Goal: Find specific page/section: Find specific page/section

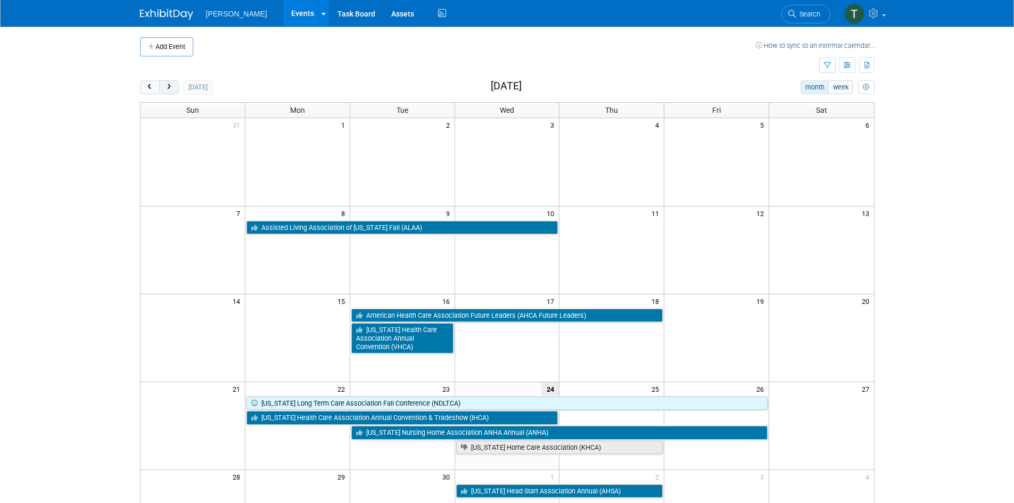
click at [169, 86] on span "next" at bounding box center [169, 87] width 8 height 7
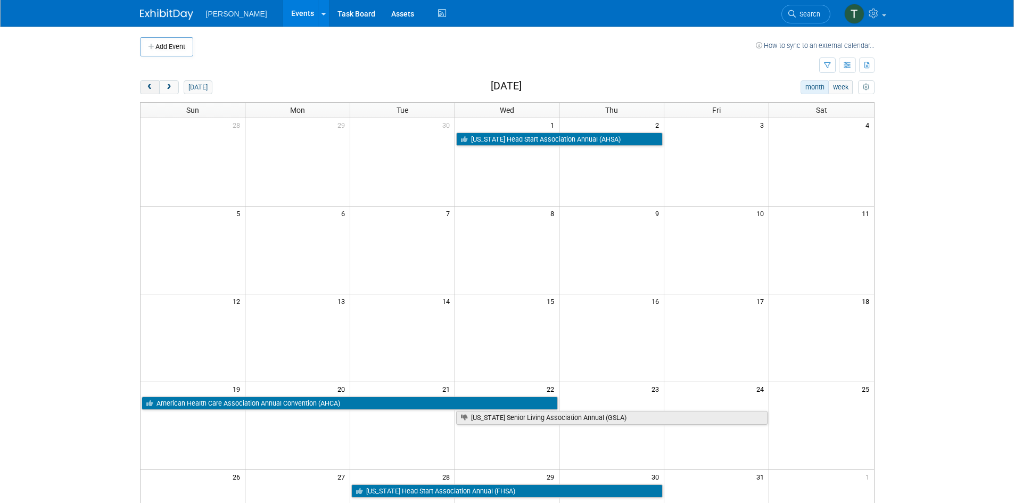
click at [151, 90] on span "prev" at bounding box center [150, 87] width 8 height 7
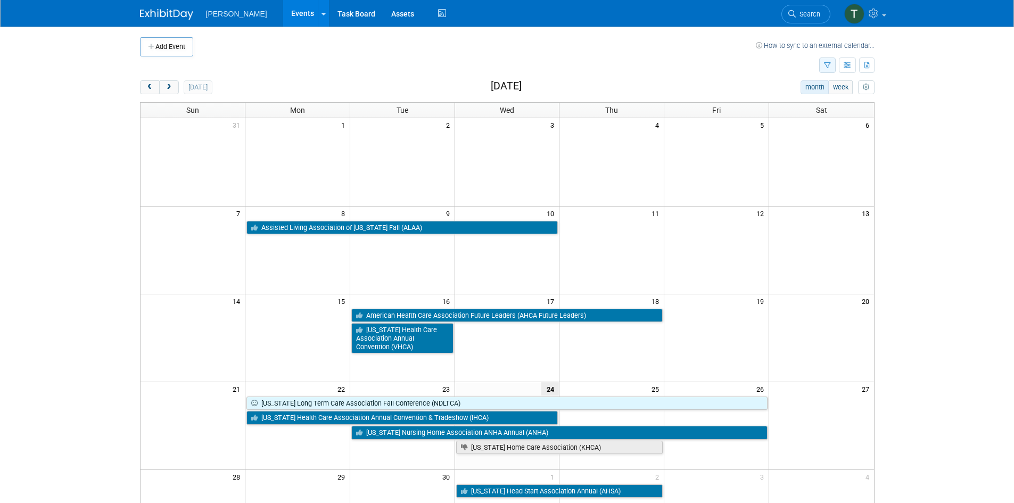
click at [829, 67] on icon "button" at bounding box center [827, 65] width 7 height 7
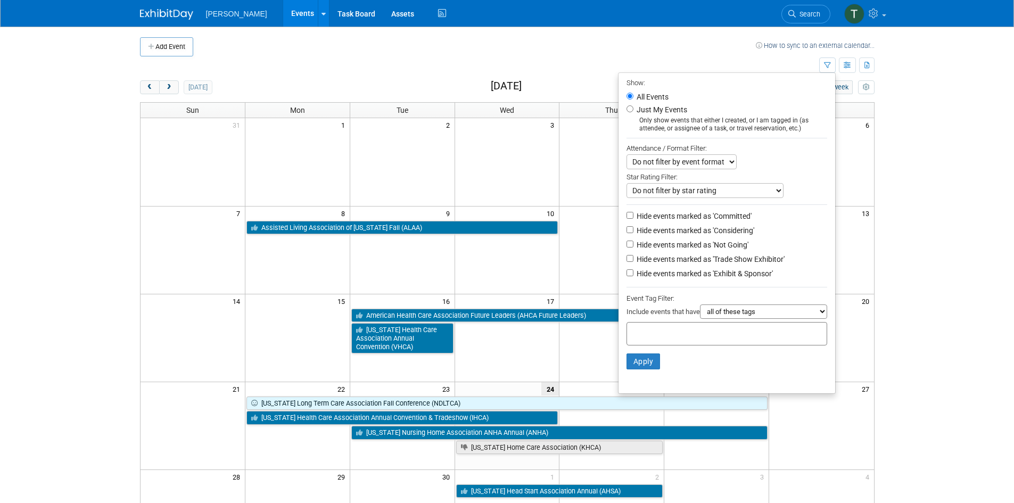
click at [918, 351] on body "[PERSON_NAME] Events Add Event Bulk Upload Events Shareable Event Boards Recent…" at bounding box center [507, 251] width 1014 height 503
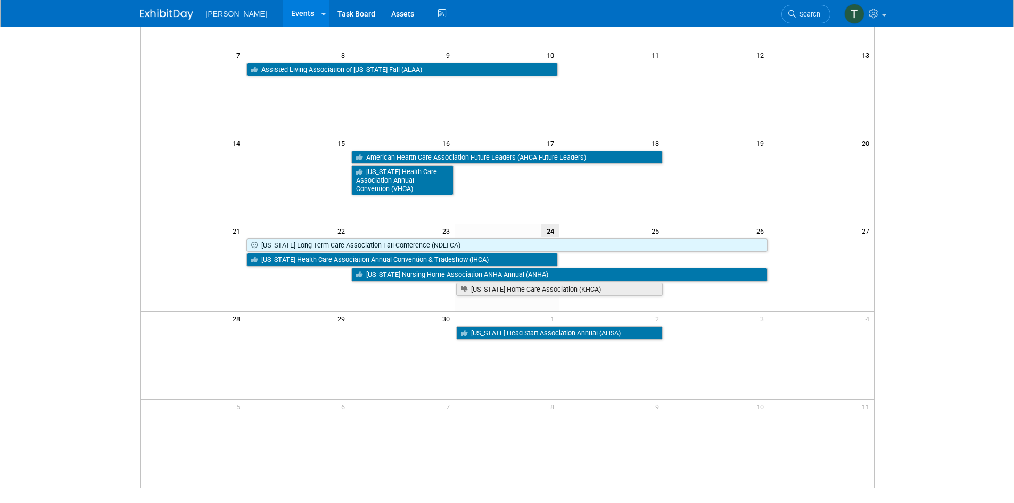
scroll to position [160, 0]
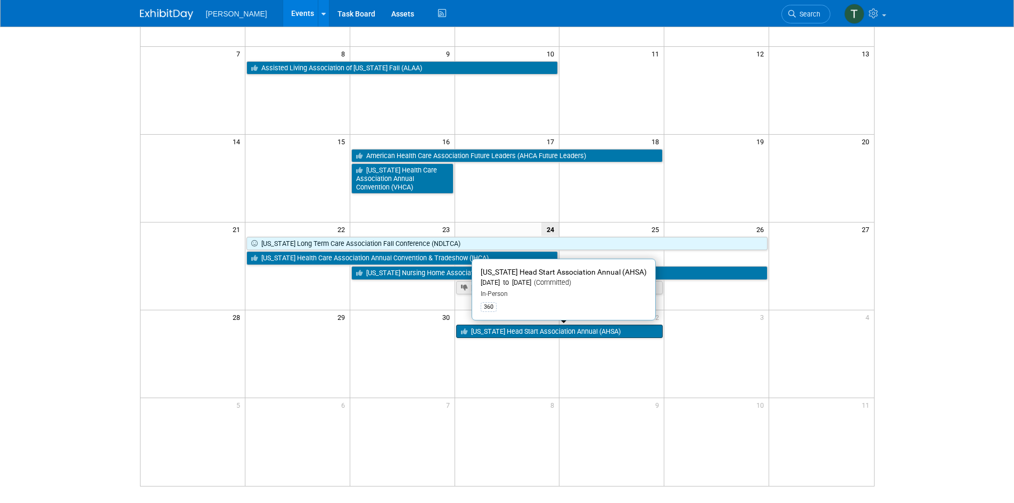
click at [523, 333] on link "[US_STATE] Head Start Association Annual (AHSA)" at bounding box center [559, 332] width 207 height 14
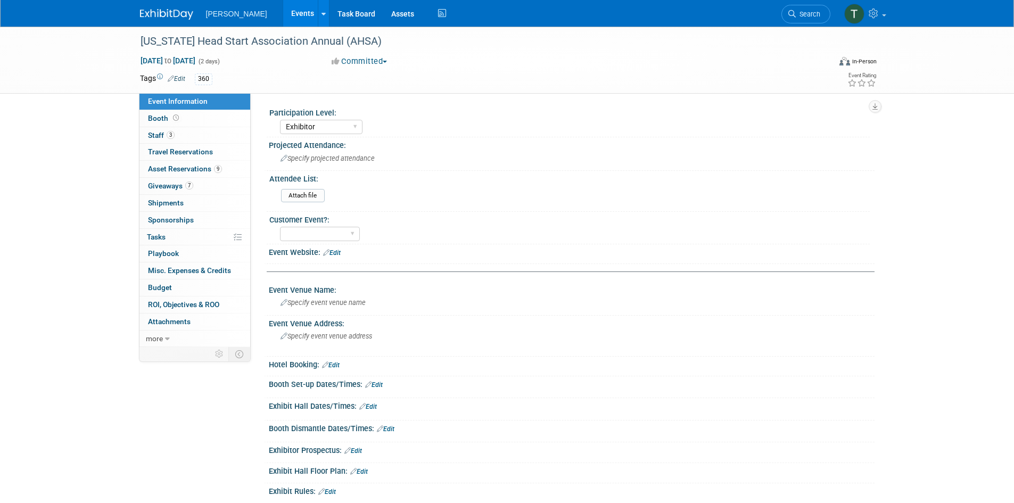
select select "Exhibitor"
click at [158, 134] on span "Staff 3" at bounding box center [161, 135] width 27 height 9
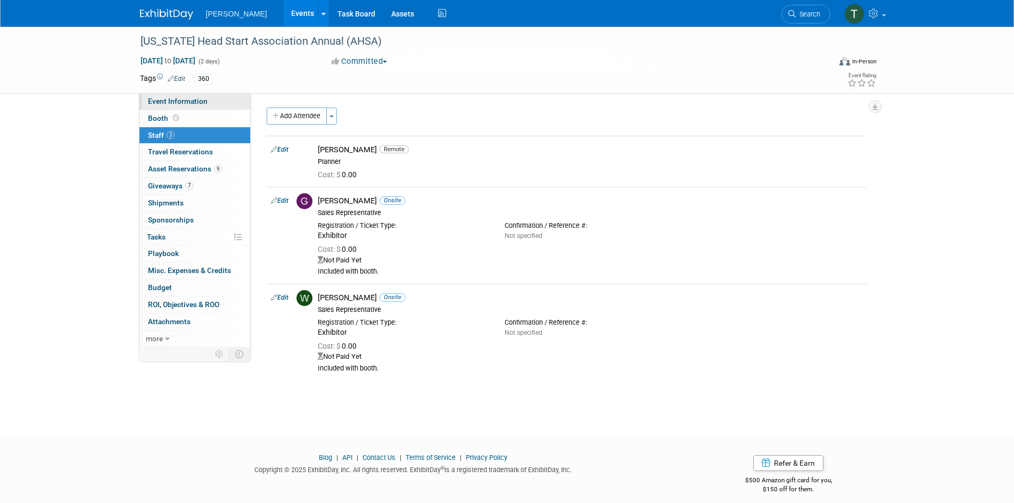
click at [155, 102] on span "Event Information" at bounding box center [178, 101] width 60 height 9
select select "Exhibitor"
